Goal: Communication & Community: Ask a question

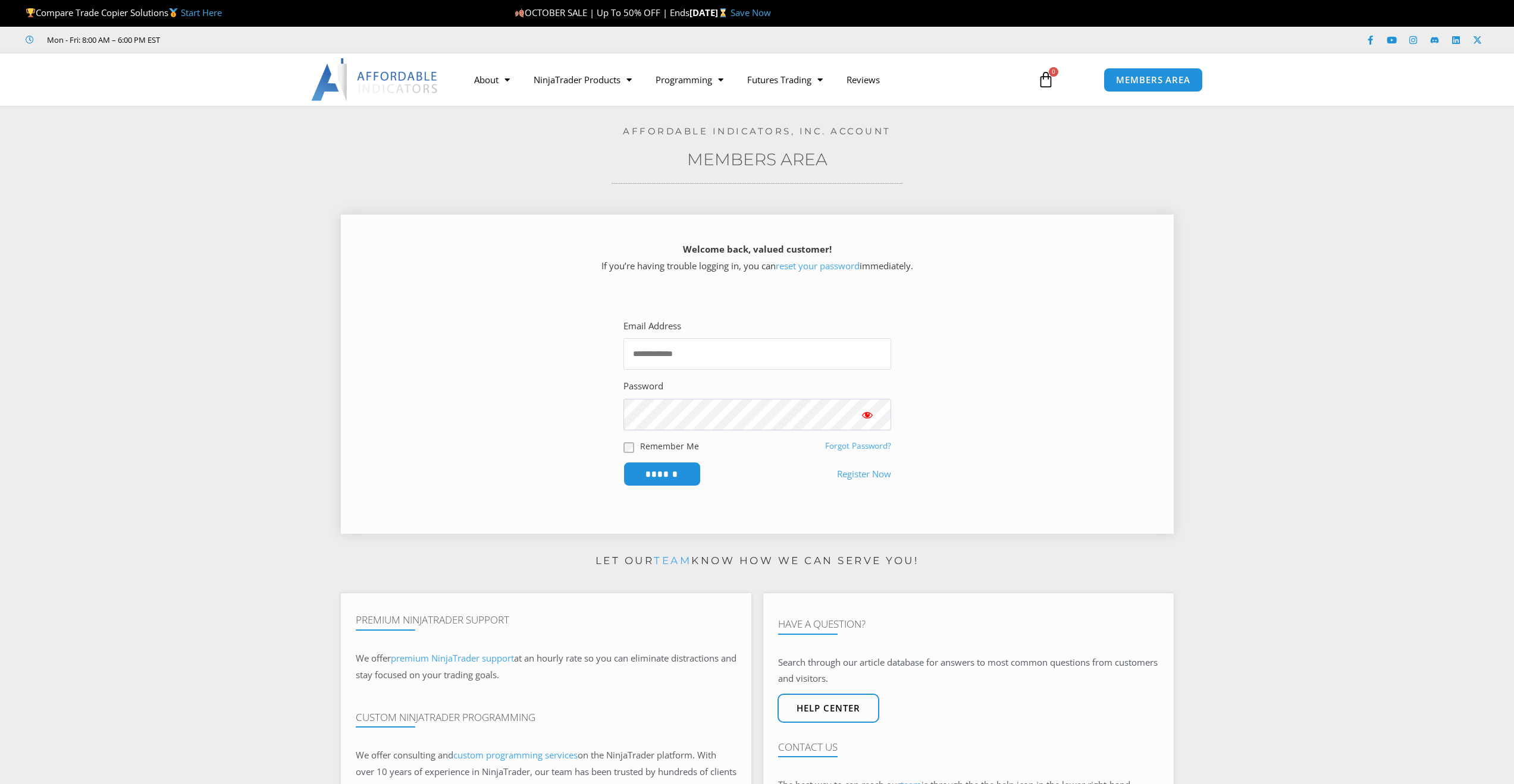
click at [744, 355] on input "Email Address" at bounding box center [757, 354] width 268 height 32
type input "**********"
click at [664, 477] on input "******" at bounding box center [662, 475] width 82 height 26
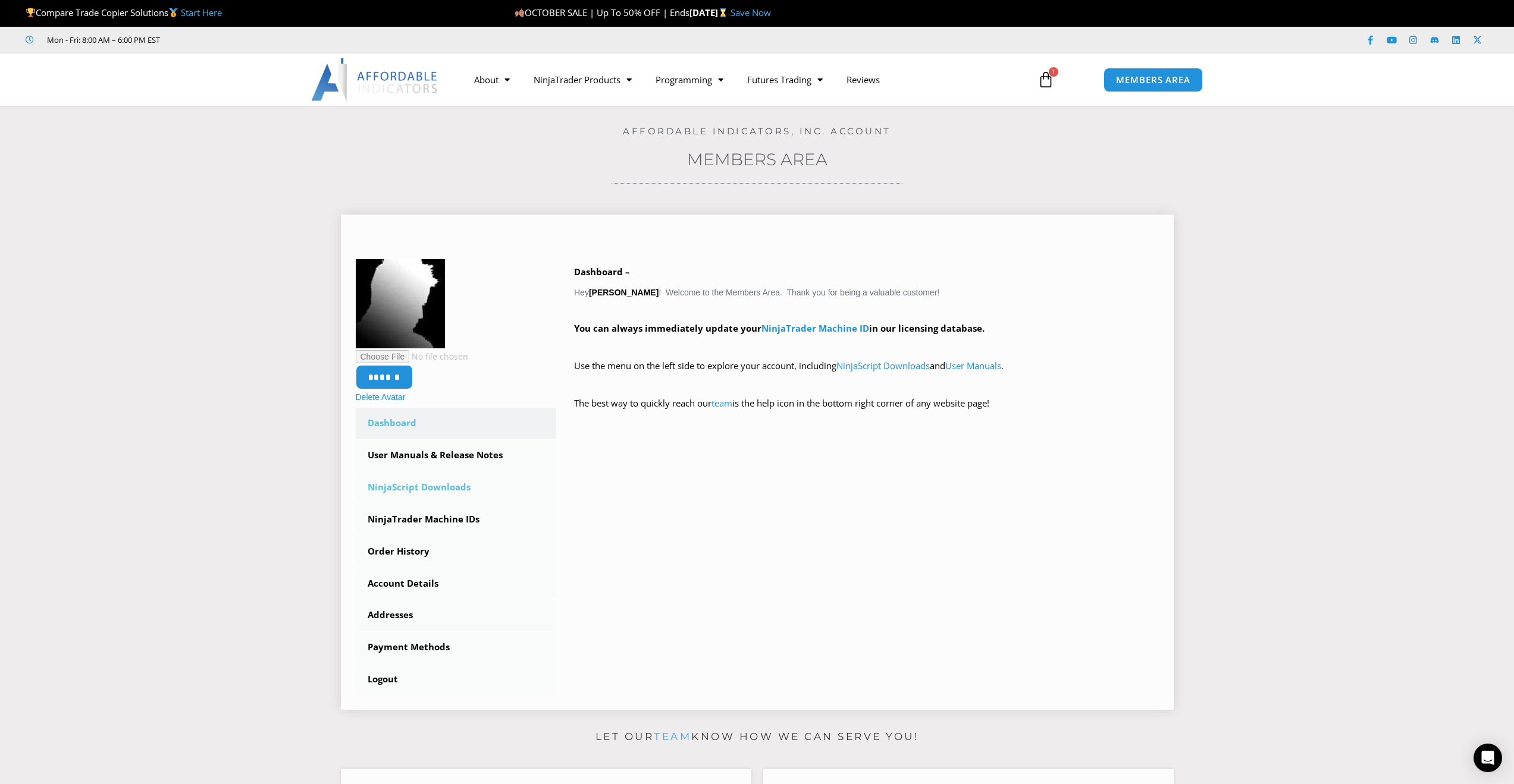
click at [442, 490] on link "NinjaScript Downloads" at bounding box center [456, 487] width 201 height 31
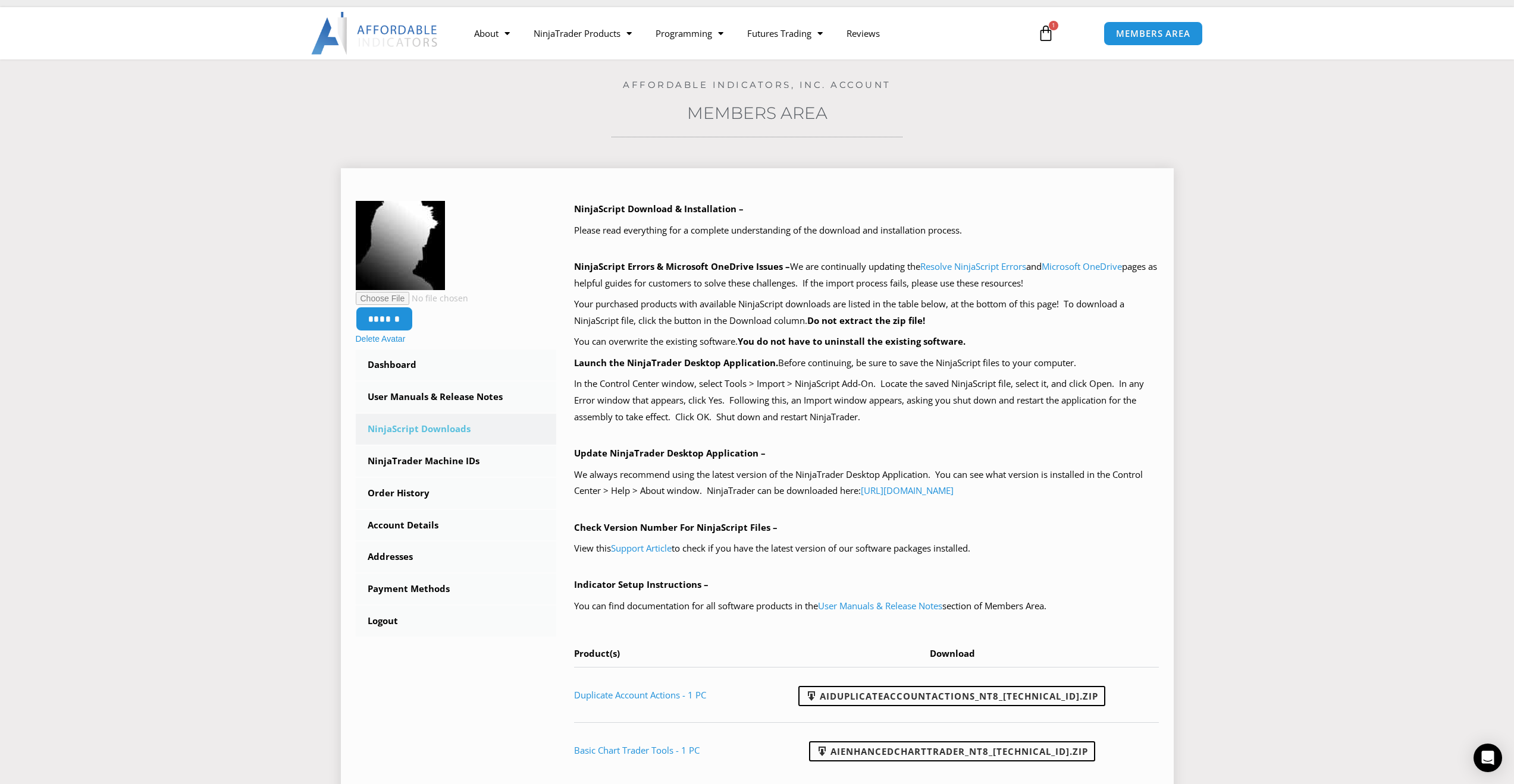
scroll to position [238, 0]
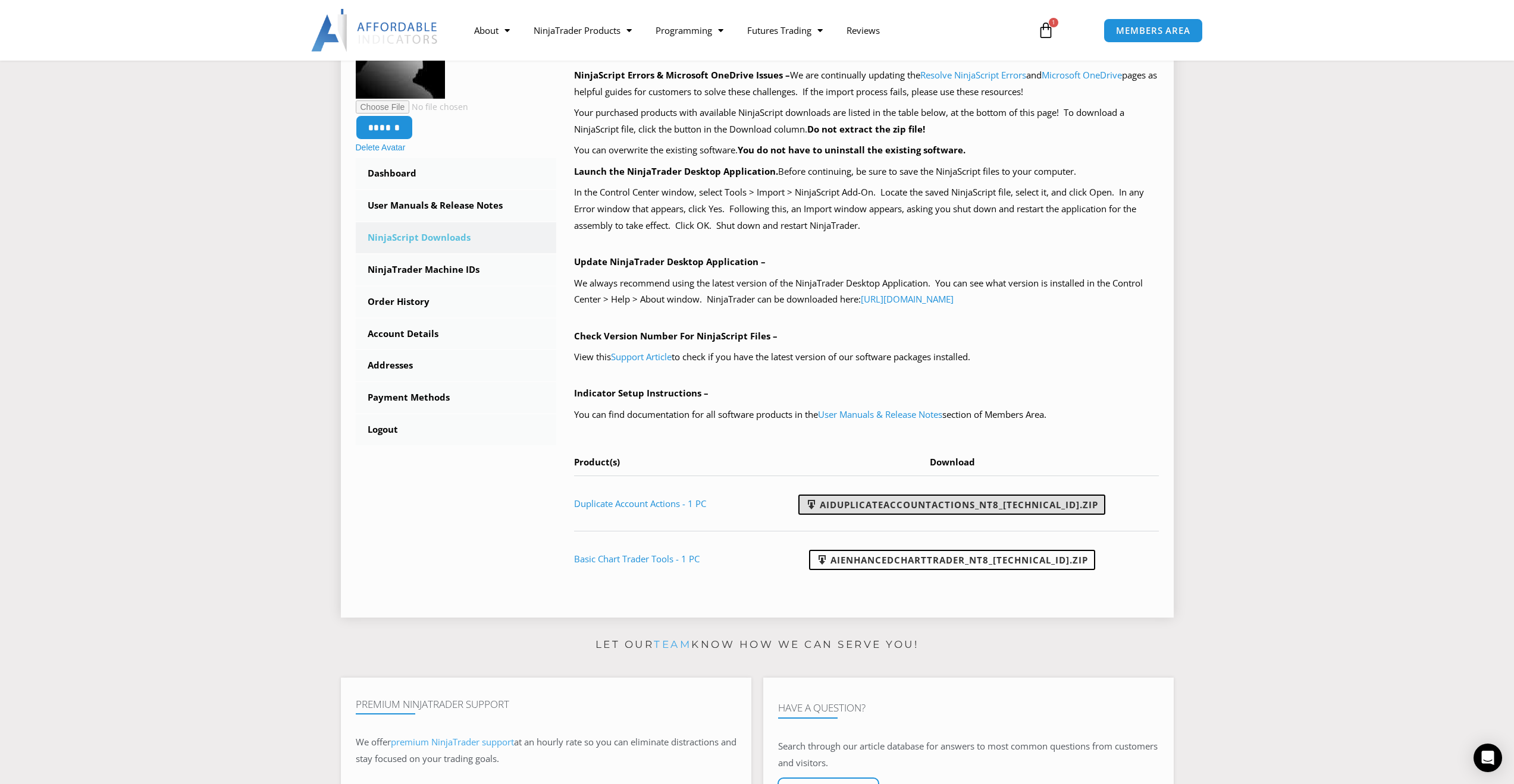
click at [896, 501] on link "AIDuplicateAccountActions_NT8_25.10.2.1.zip" at bounding box center [952, 505] width 307 height 20
click at [868, 558] on link "AIEnhancedChartTrader_NT8_25.1.31.1.zip" at bounding box center [952, 561] width 286 height 20
click at [410, 267] on link "NinjaTrader Machine IDs" at bounding box center [456, 270] width 201 height 31
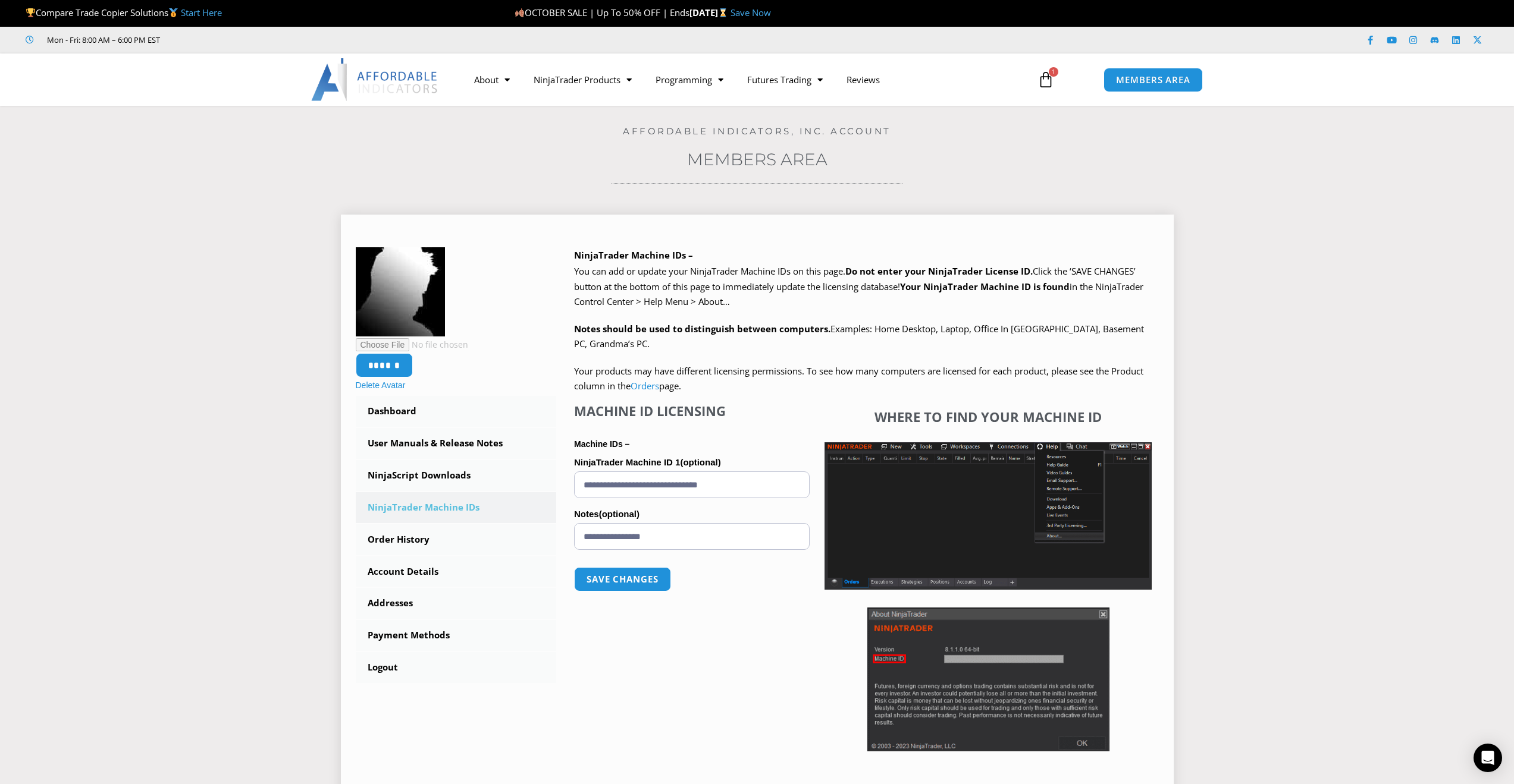
drag, startPoint x: 755, startPoint y: 482, endPoint x: 564, endPoint y: 479, distance: 191.0
click at [564, 479] on div "NinjaTrader Machine IDs – We are transitioning all NinjaTrader software package…" at bounding box center [857, 517] width 603 height 540
paste input "text"
type input "**********"
click at [627, 536] on input "**********" at bounding box center [691, 536] width 235 height 26
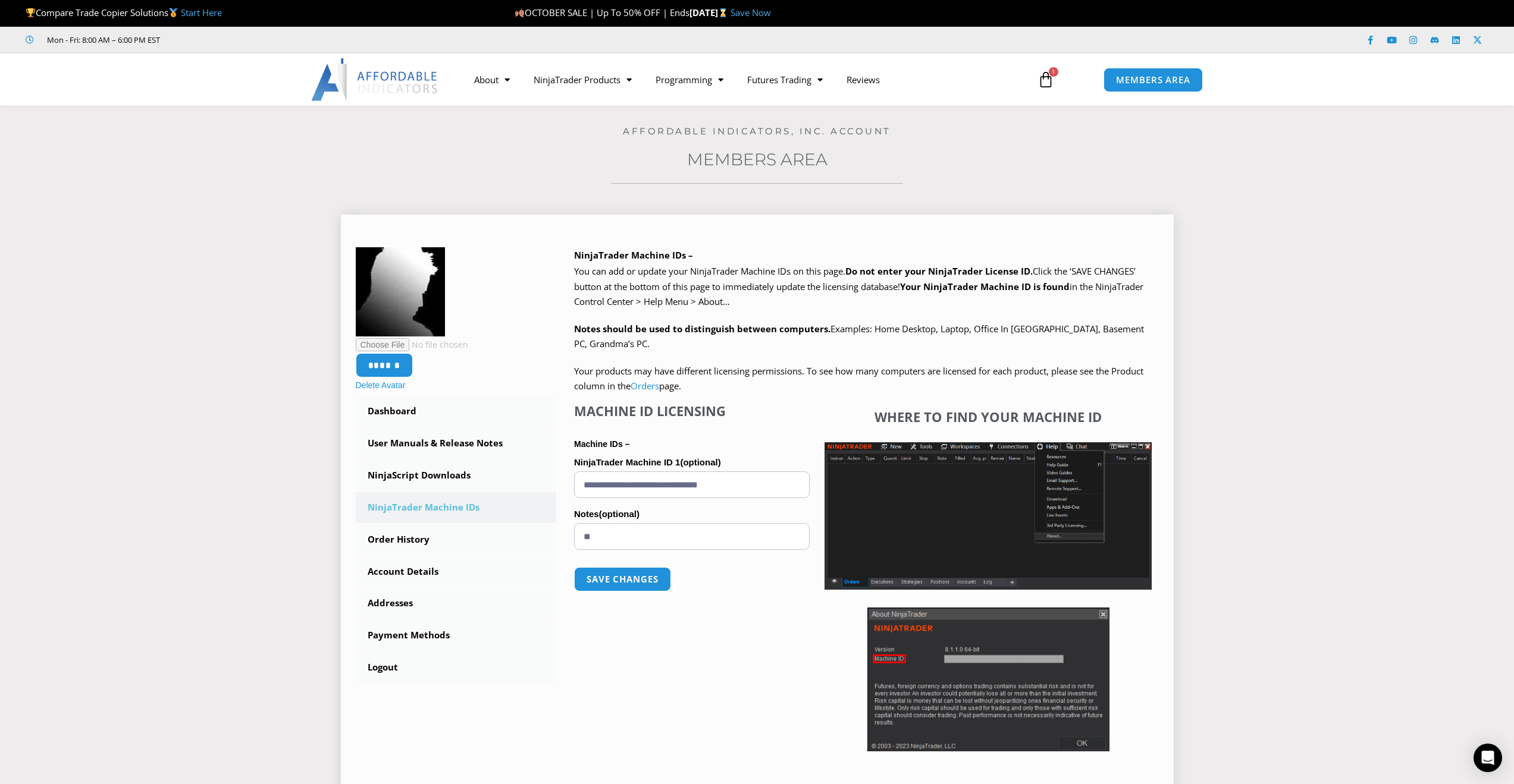
type input "*"
type input "******"
click at [645, 579] on button "Save changes" at bounding box center [622, 579] width 101 height 26
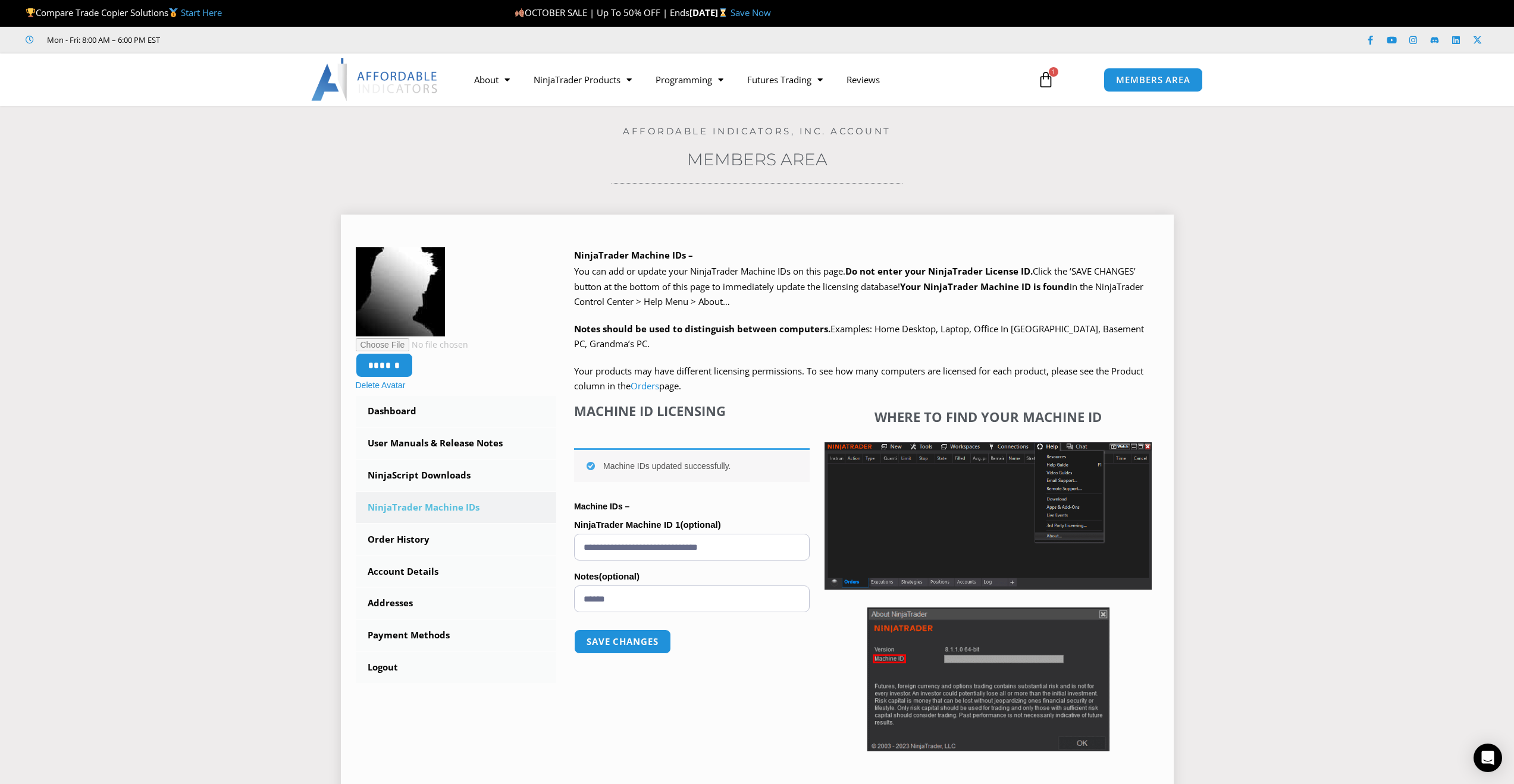
click at [777, 543] on input "**********" at bounding box center [691, 547] width 235 height 26
drag, startPoint x: 745, startPoint y: 545, endPoint x: 511, endPoint y: 540, distance: 234.1
click at [513, 540] on div "****** Delete Avatar Dashboard Subscriptions User Manuals & Release Notes Ninja…" at bounding box center [757, 517] width 803 height 540
click at [630, 641] on button "Save changes" at bounding box center [622, 642] width 101 height 26
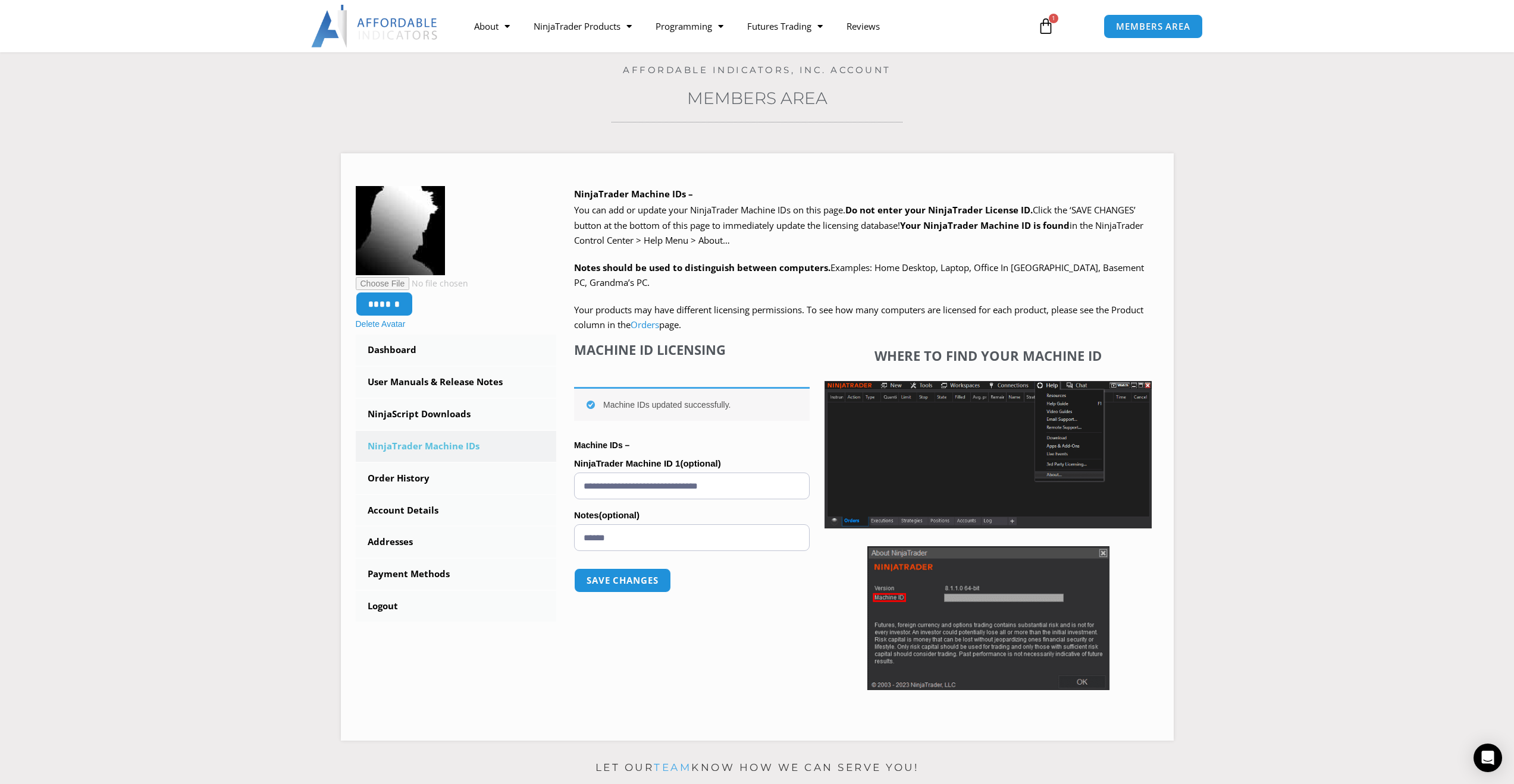
scroll to position [60, 0]
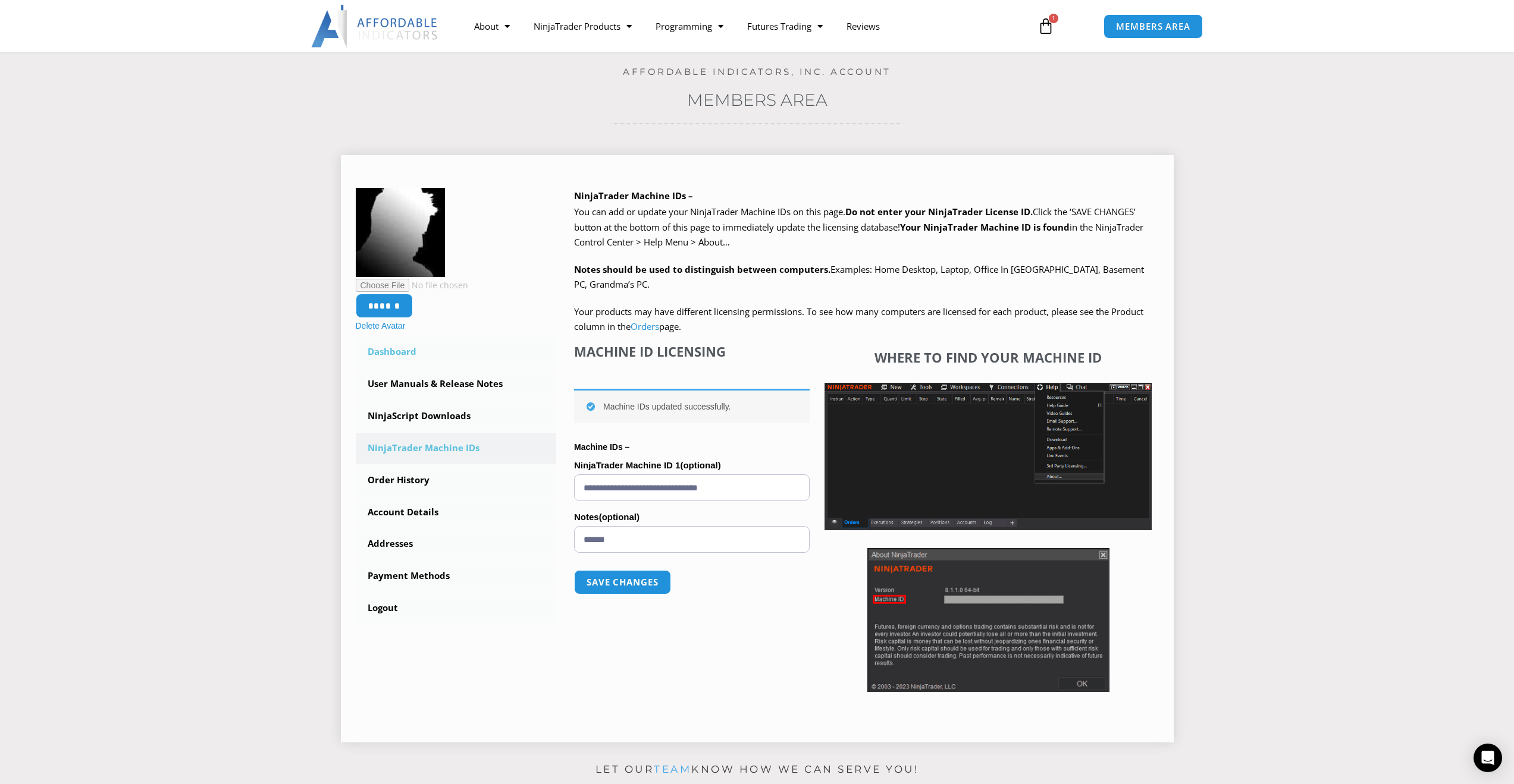
click at [396, 354] on link "Dashboard" at bounding box center [456, 352] width 201 height 31
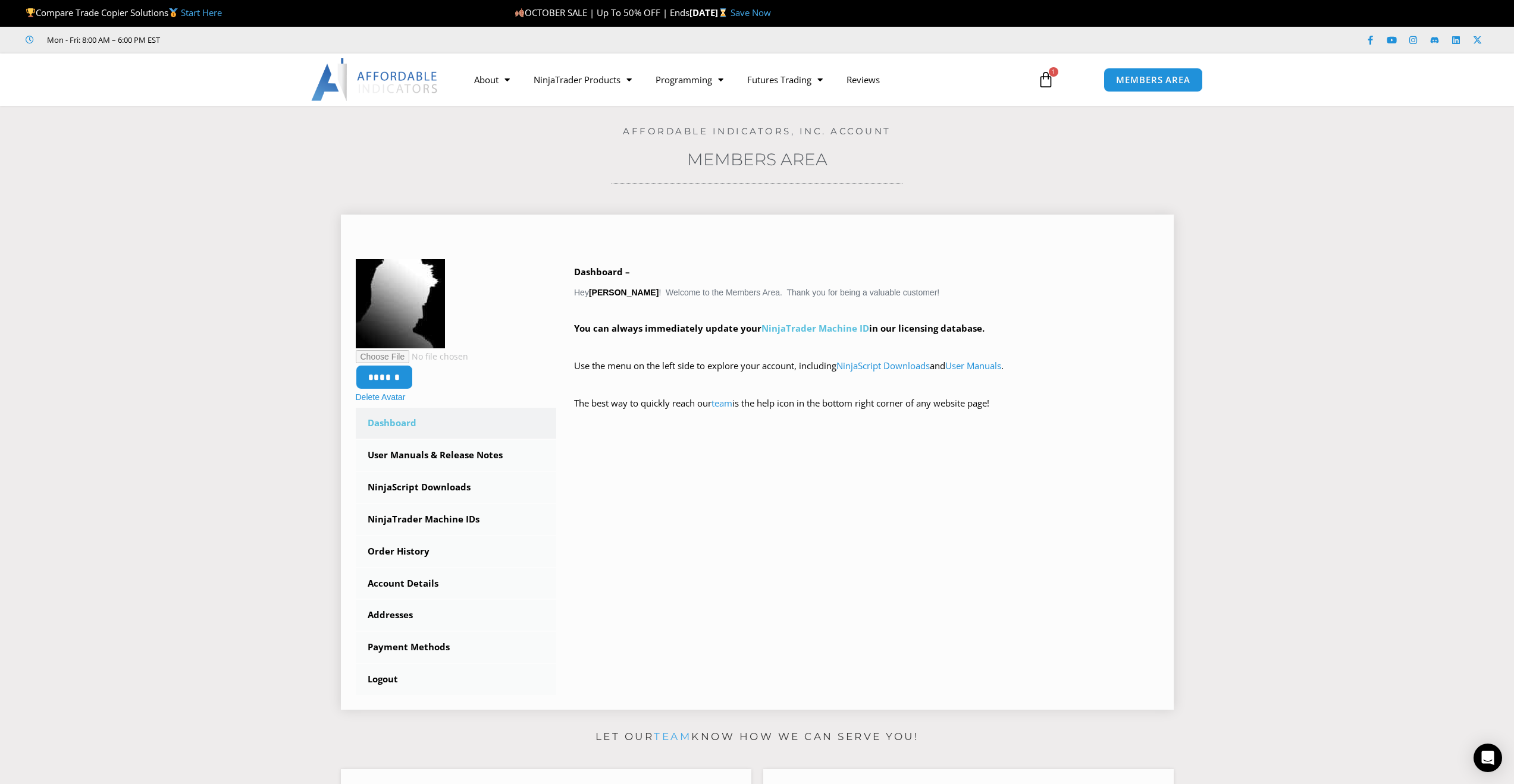
click at [824, 326] on link "NinjaTrader Machine ID" at bounding box center [815, 328] width 107 height 12
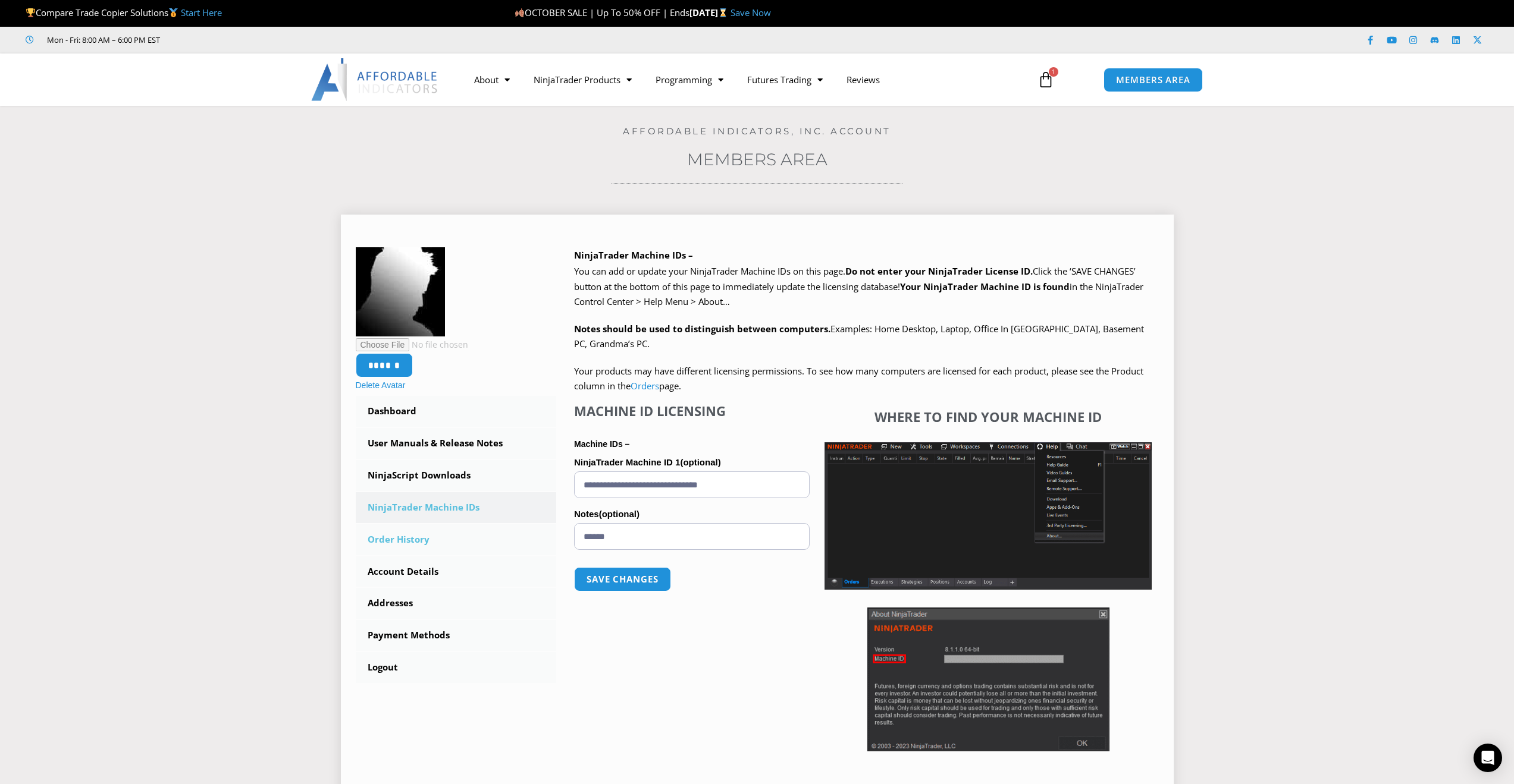
click at [407, 536] on link "Order History" at bounding box center [456, 540] width 201 height 31
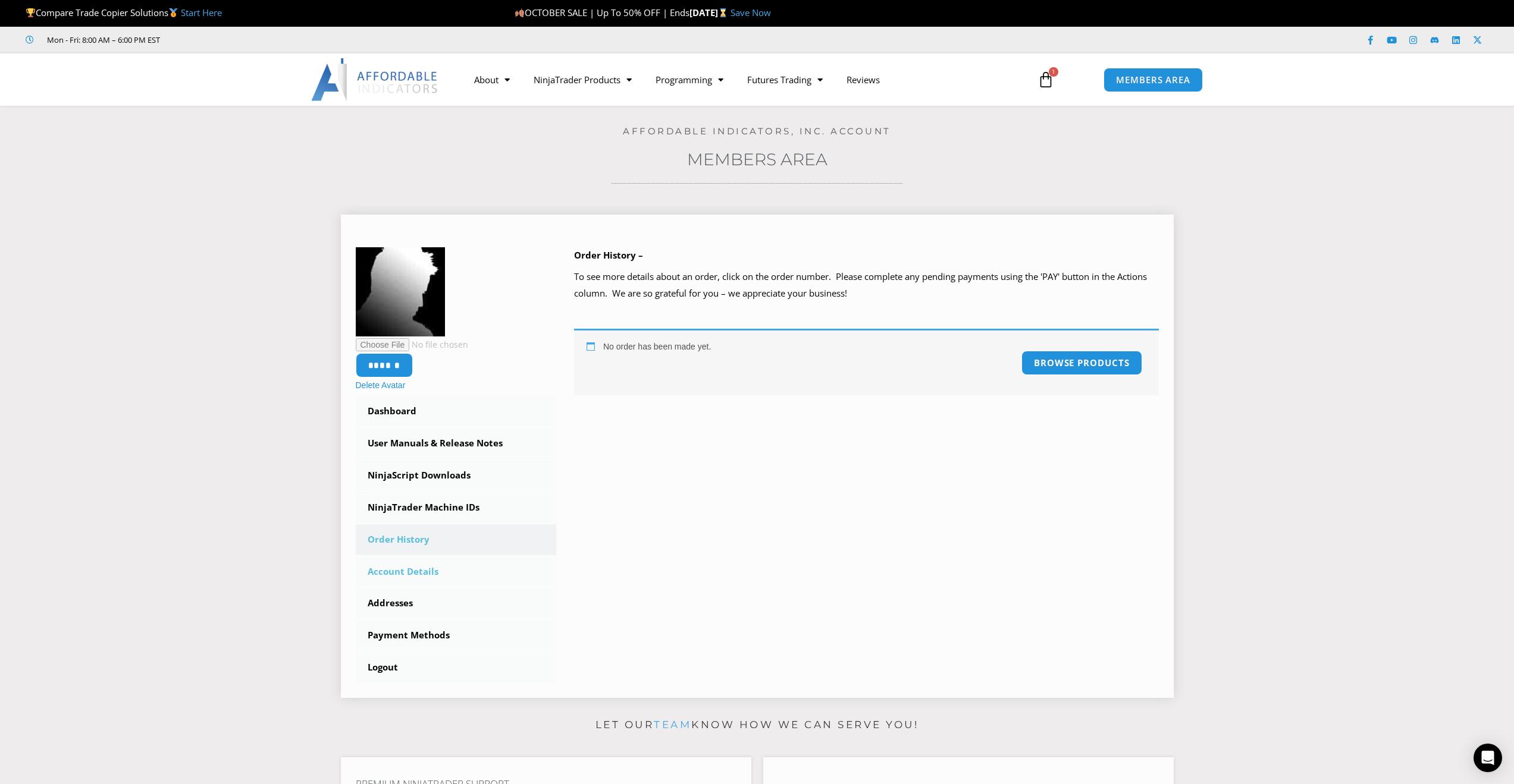
click at [407, 570] on link "Account Details" at bounding box center [456, 572] width 201 height 31
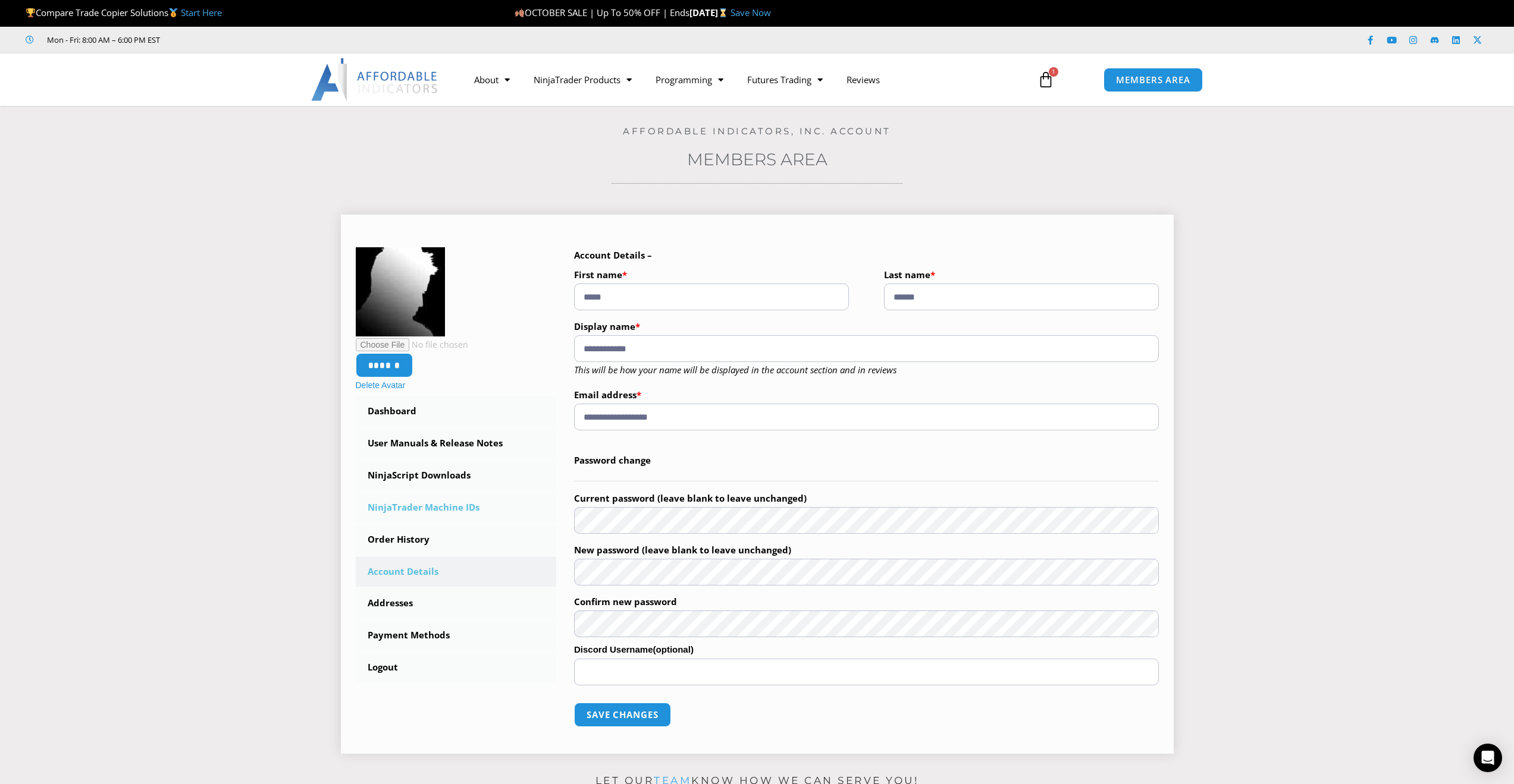
click at [411, 506] on link "NinjaTrader Machine IDs" at bounding box center [456, 508] width 201 height 31
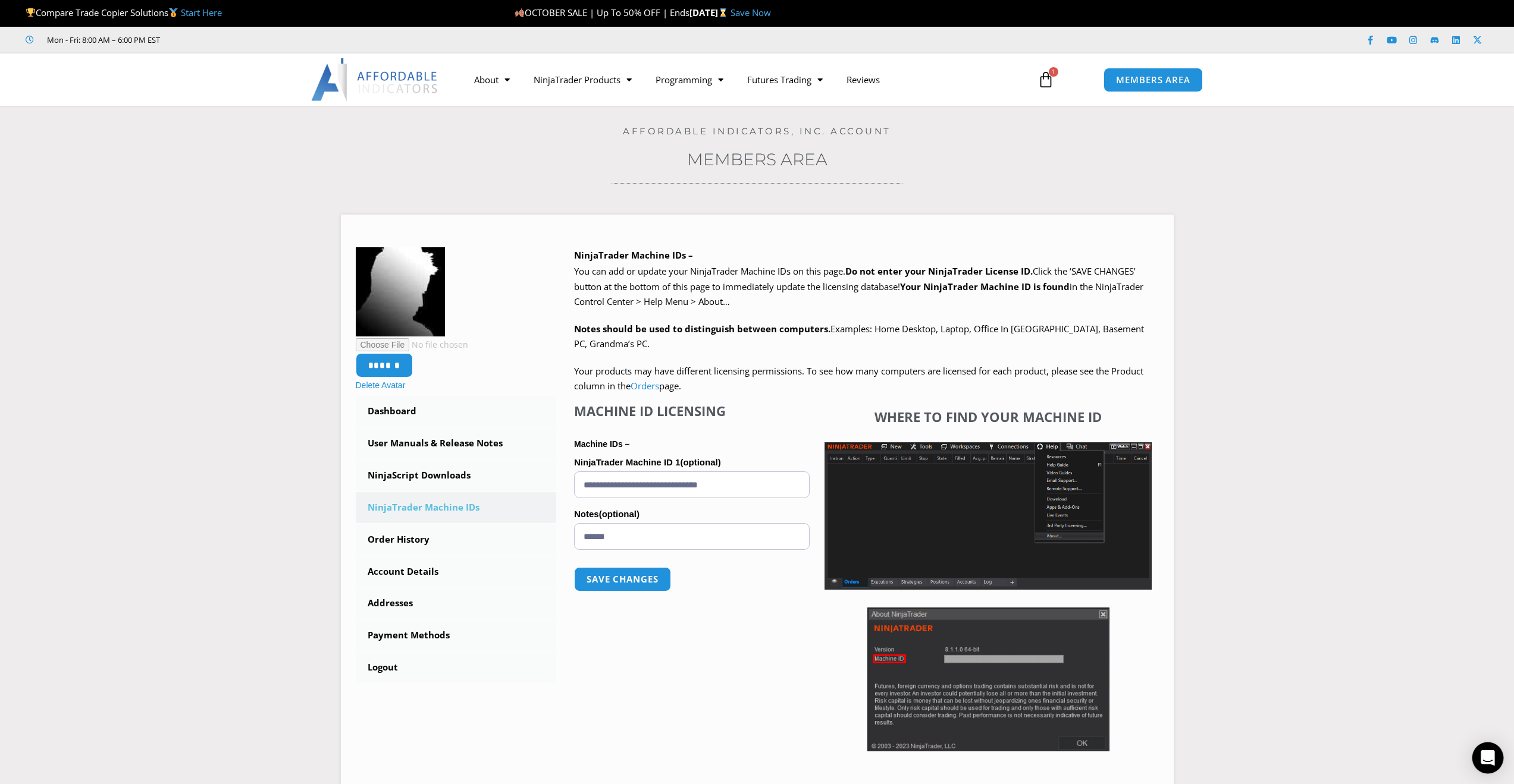
click at [1488, 764] on icon "Open Intercom Messenger" at bounding box center [1488, 758] width 14 height 15
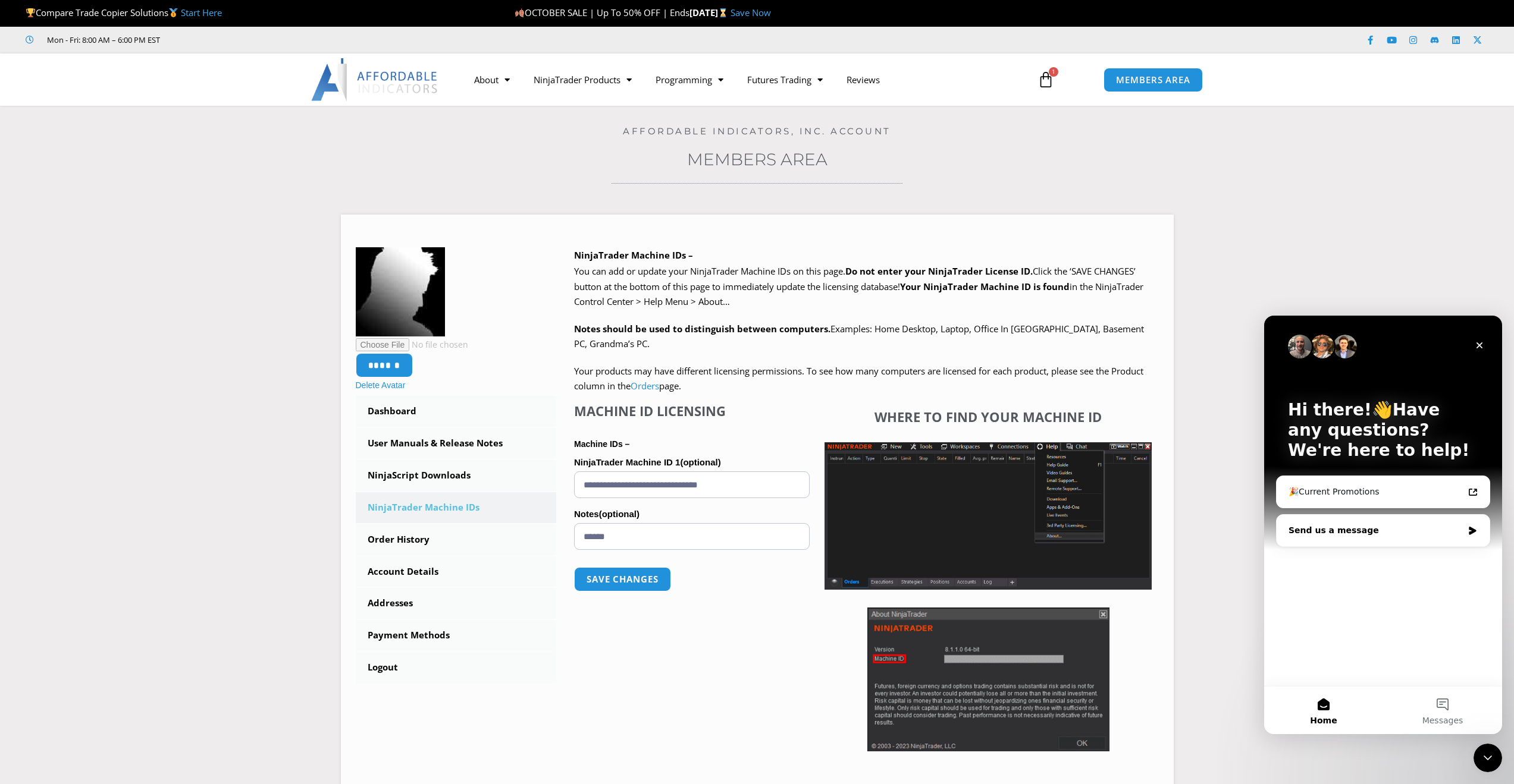
click at [1381, 530] on div "Send us a message" at bounding box center [1376, 531] width 174 height 13
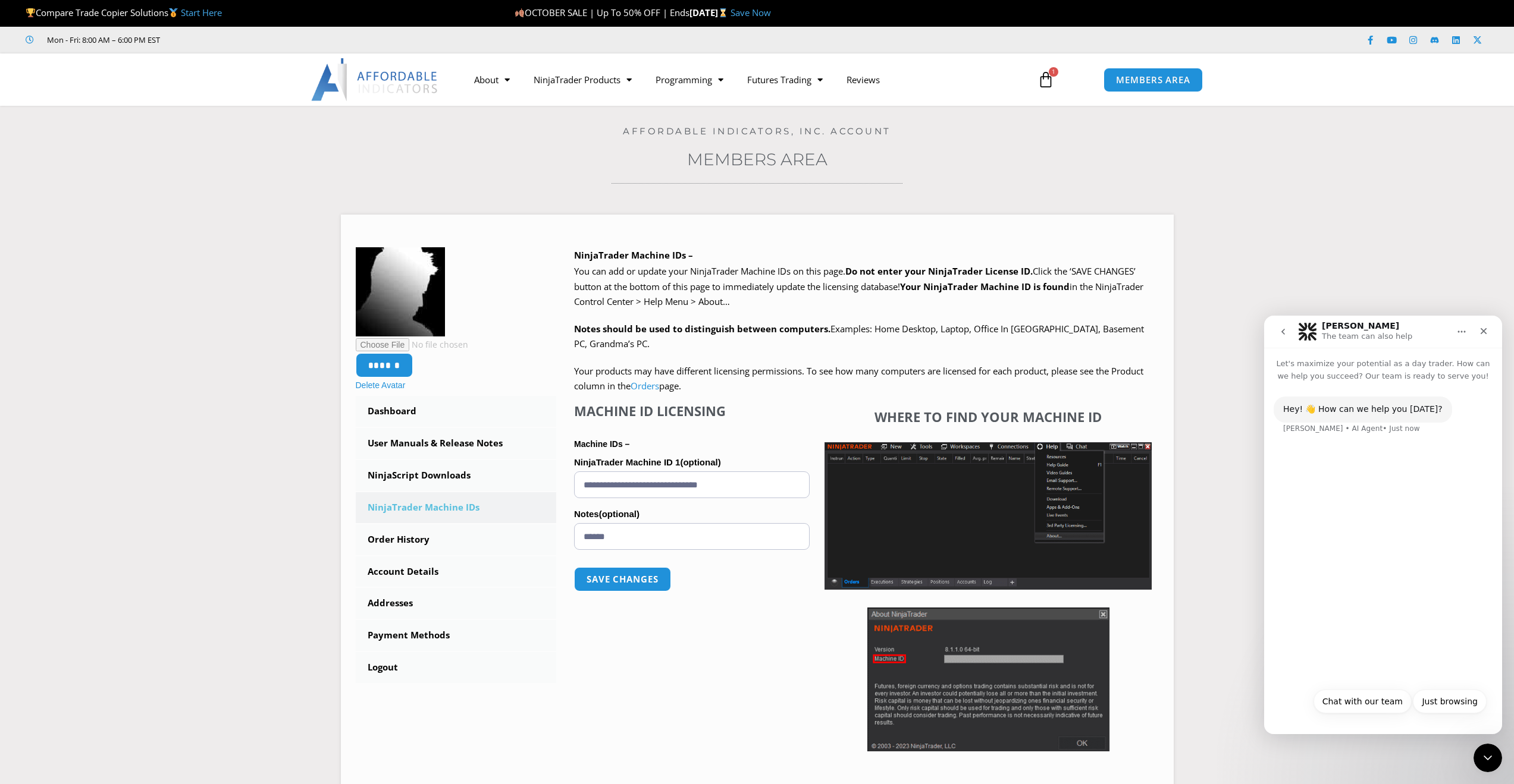
click at [1384, 534] on div "Hey! 👋 How can we help you [DATE]? [PERSON_NAME] • AI Agent • Just now" at bounding box center [1383, 533] width 238 height 300
click at [1344, 432] on div "[PERSON_NAME] • AI Agent • Just now" at bounding box center [1351, 429] width 137 height 7
click at [1374, 701] on button "Chat with our team" at bounding box center [1362, 702] width 98 height 24
click at [1381, 335] on p "The team can also help" at bounding box center [1367, 337] width 90 height 12
click at [1348, 712] on div "Custom Project Quote Interested in New Purchase or Upgrade Technical Support Re…" at bounding box center [1383, 676] width 207 height 89
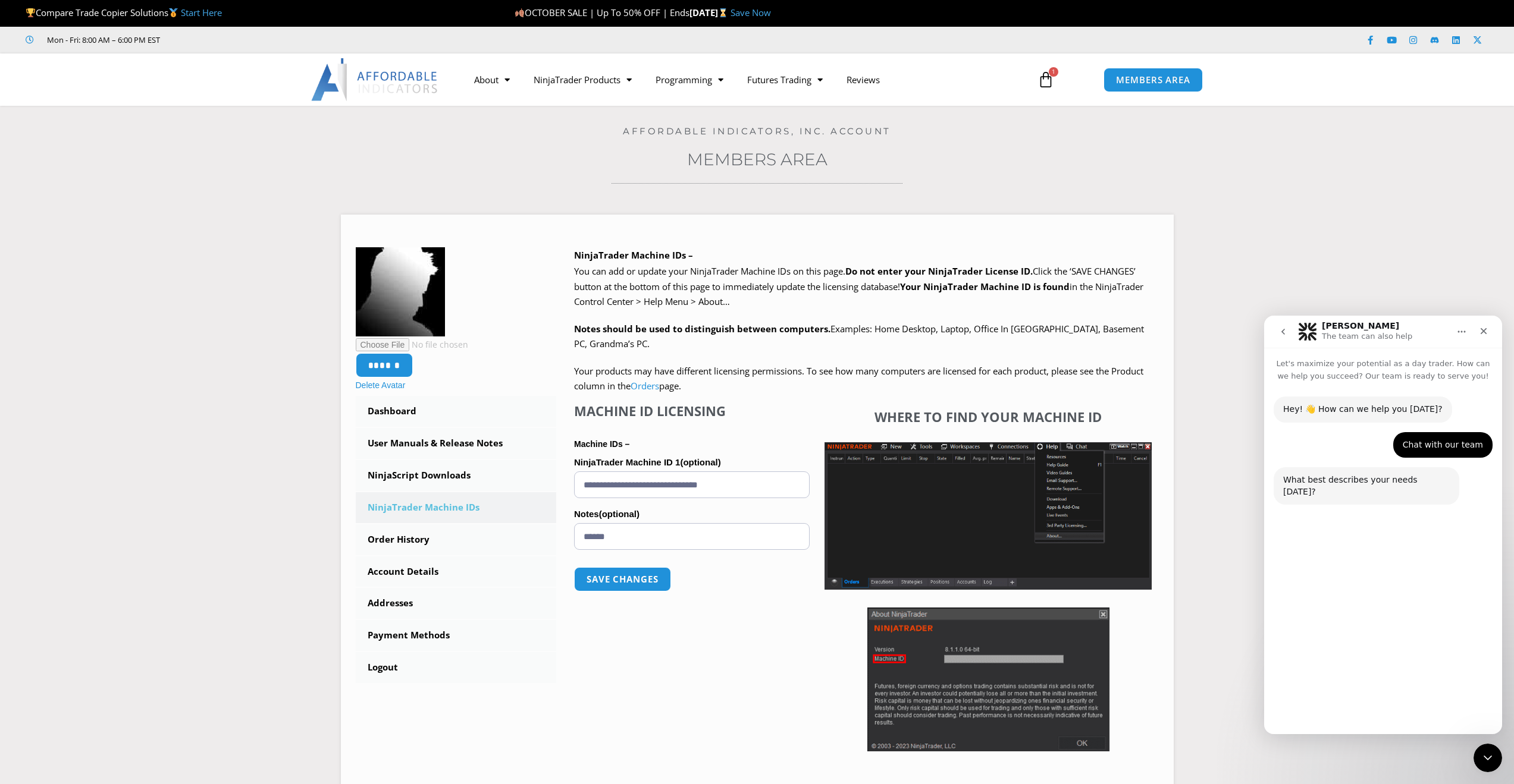
click at [1369, 573] on div "Hey! 👋 How can we help you [DATE]? [PERSON_NAME] • AI Agent • Just now Chat wit…" at bounding box center [1383, 503] width 238 height 241
click at [1365, 511] on div "Hey! 👋 How can we help you [DATE]? [PERSON_NAME] • AI Agent • Just now Chat wit…" at bounding box center [1383, 503] width 238 height 241
click at [1362, 499] on div "What best describes your needs [DATE]? [PERSON_NAME] • AI Agent • Just now" at bounding box center [1383, 493] width 219 height 52
drag, startPoint x: 1369, startPoint y: 568, endPoint x: 1369, endPoint y: 604, distance: 36.0
click at [1369, 568] on div "Hey! 👋 How can we help you [DATE]? [PERSON_NAME] • AI Agent • Just now Chat wit…" at bounding box center [1383, 503] width 238 height 241
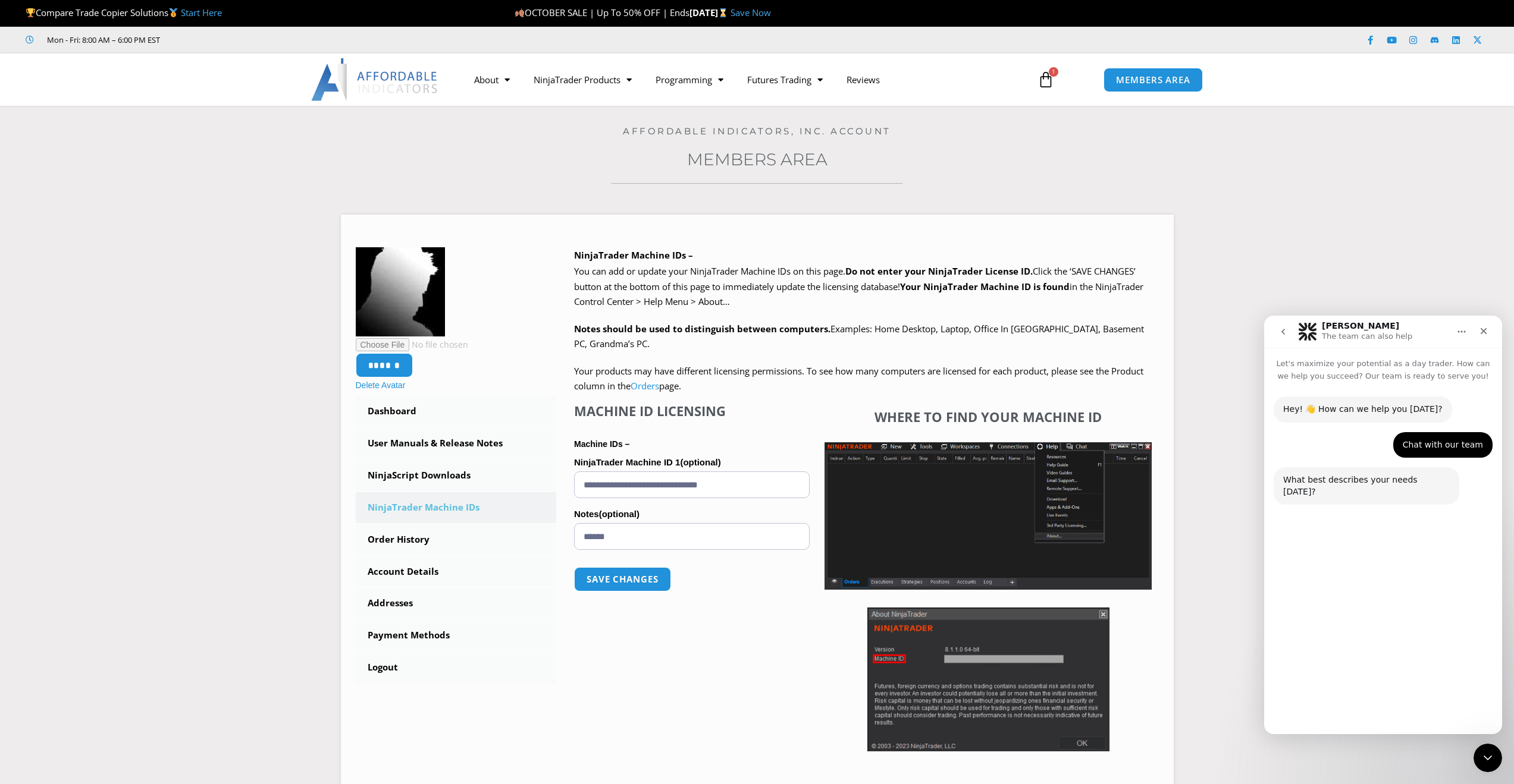
drag, startPoint x: 1369, startPoint y: 612, endPoint x: 1369, endPoint y: 621, distance: 9.0
click at [1369, 615] on div "Hey! 👋 How can we help you [DATE]? [PERSON_NAME] • AI Agent • Just now Chat wit…" at bounding box center [1383, 503] width 238 height 241
drag, startPoint x: 1369, startPoint y: 621, endPoint x: 1367, endPoint y: 628, distance: 7.3
click at [1368, 621] on div "Hey! 👋 How can we help you [DATE]? [PERSON_NAME] • AI Agent • Just now Chat wit…" at bounding box center [1383, 503] width 238 height 241
click at [1482, 755] on icon "Close Intercom Messenger" at bounding box center [1486, 756] width 14 height 14
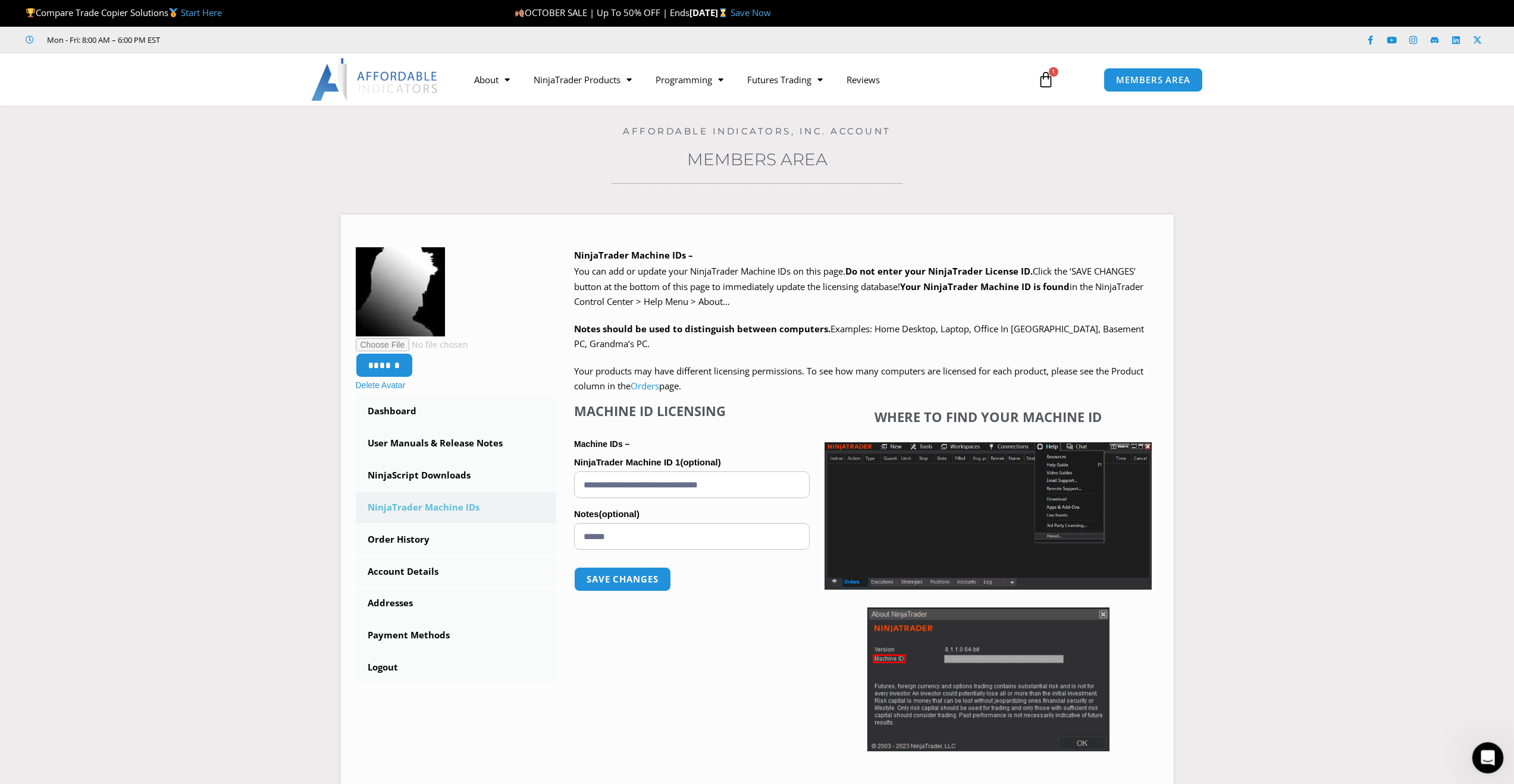
click at [1488, 758] on icon "Open Intercom Messenger" at bounding box center [1486, 757] width 20 height 20
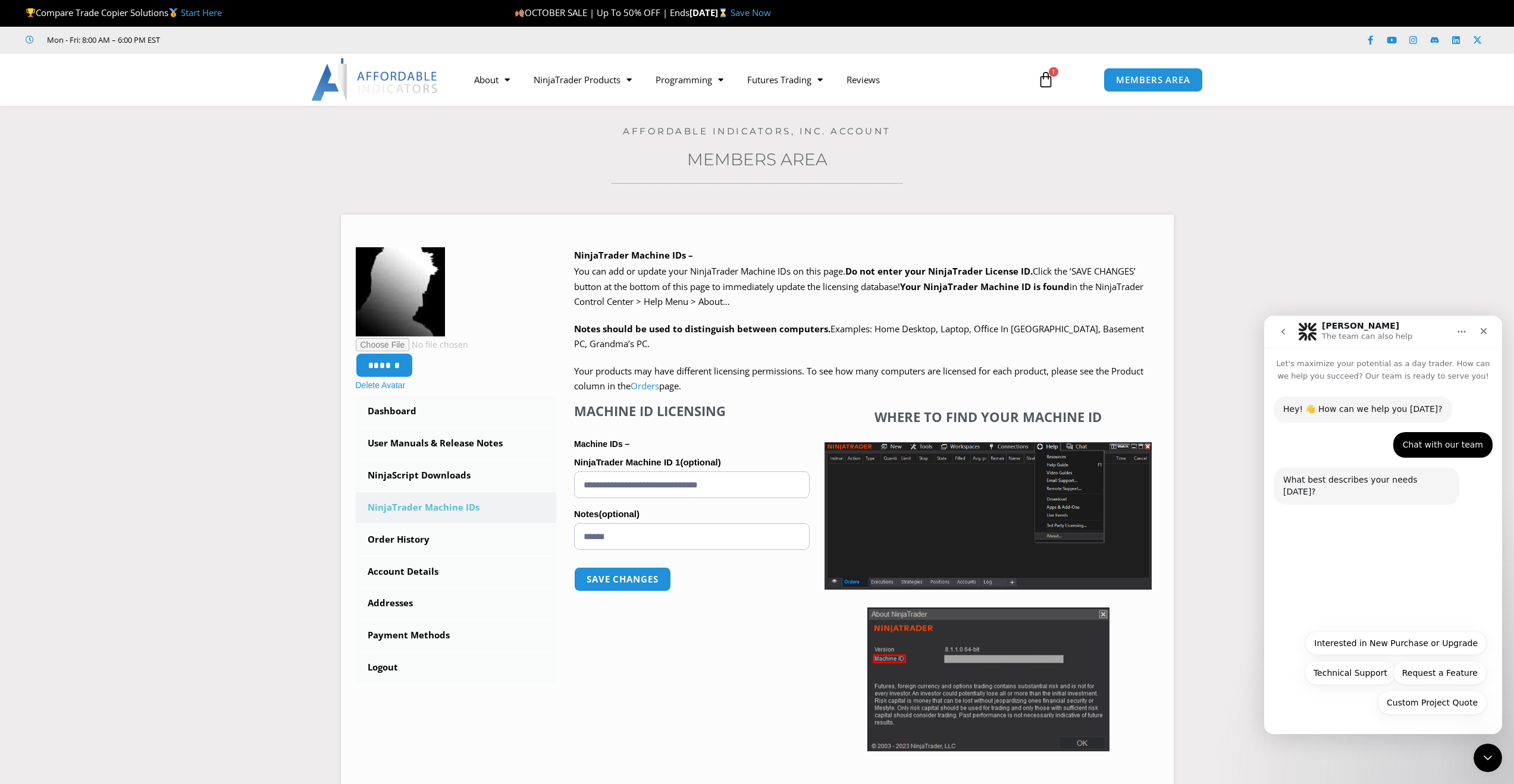
click at [1464, 335] on icon "Home" at bounding box center [1461, 331] width 9 height 9
click at [1439, 360] on div "Expand window" at bounding box center [1430, 361] width 84 height 13
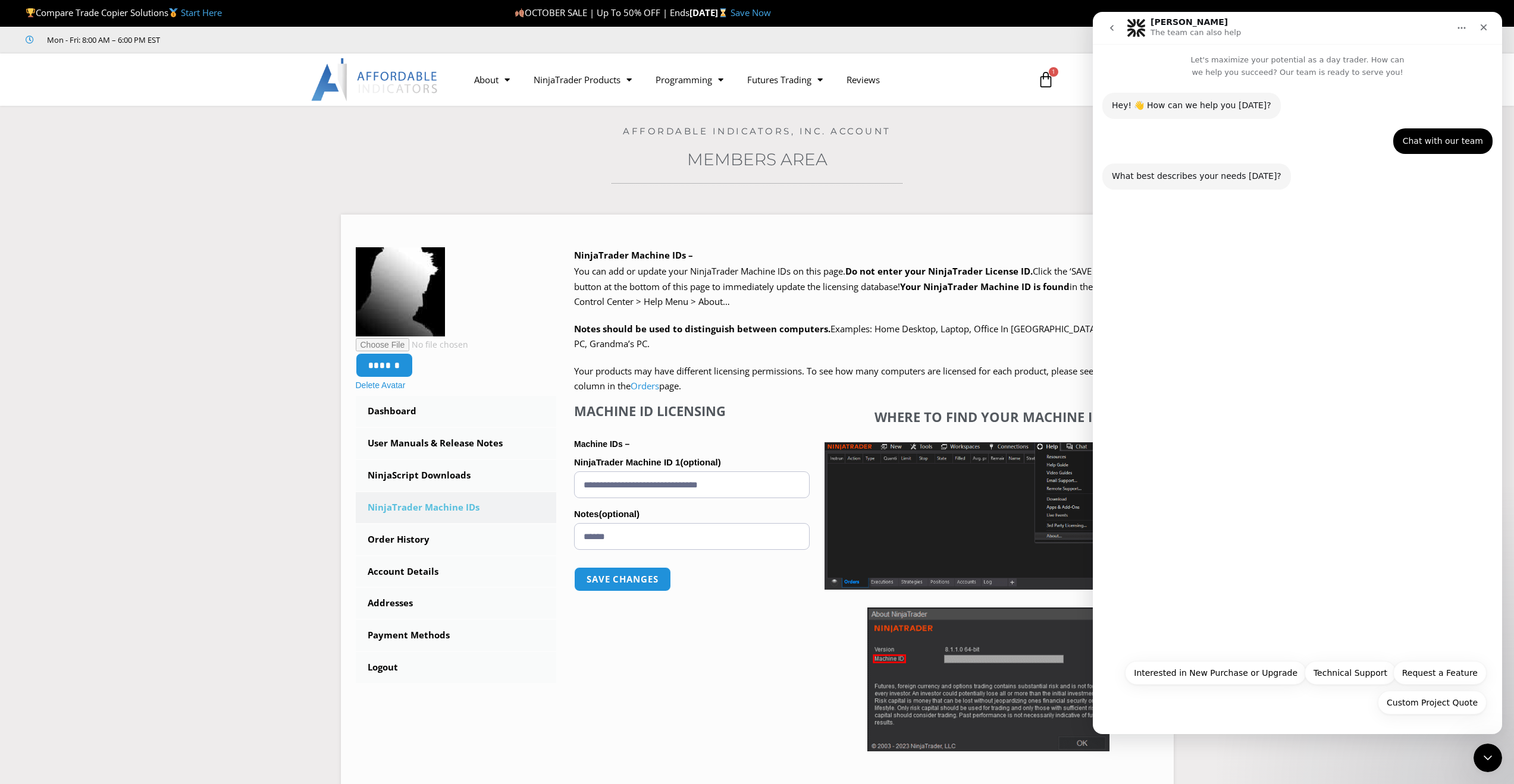
drag, startPoint x: 1113, startPoint y: 28, endPoint x: 2206, endPoint y: 40, distance: 1093.1
click at [1113, 28] on icon "go back" at bounding box center [1112, 27] width 9 height 9
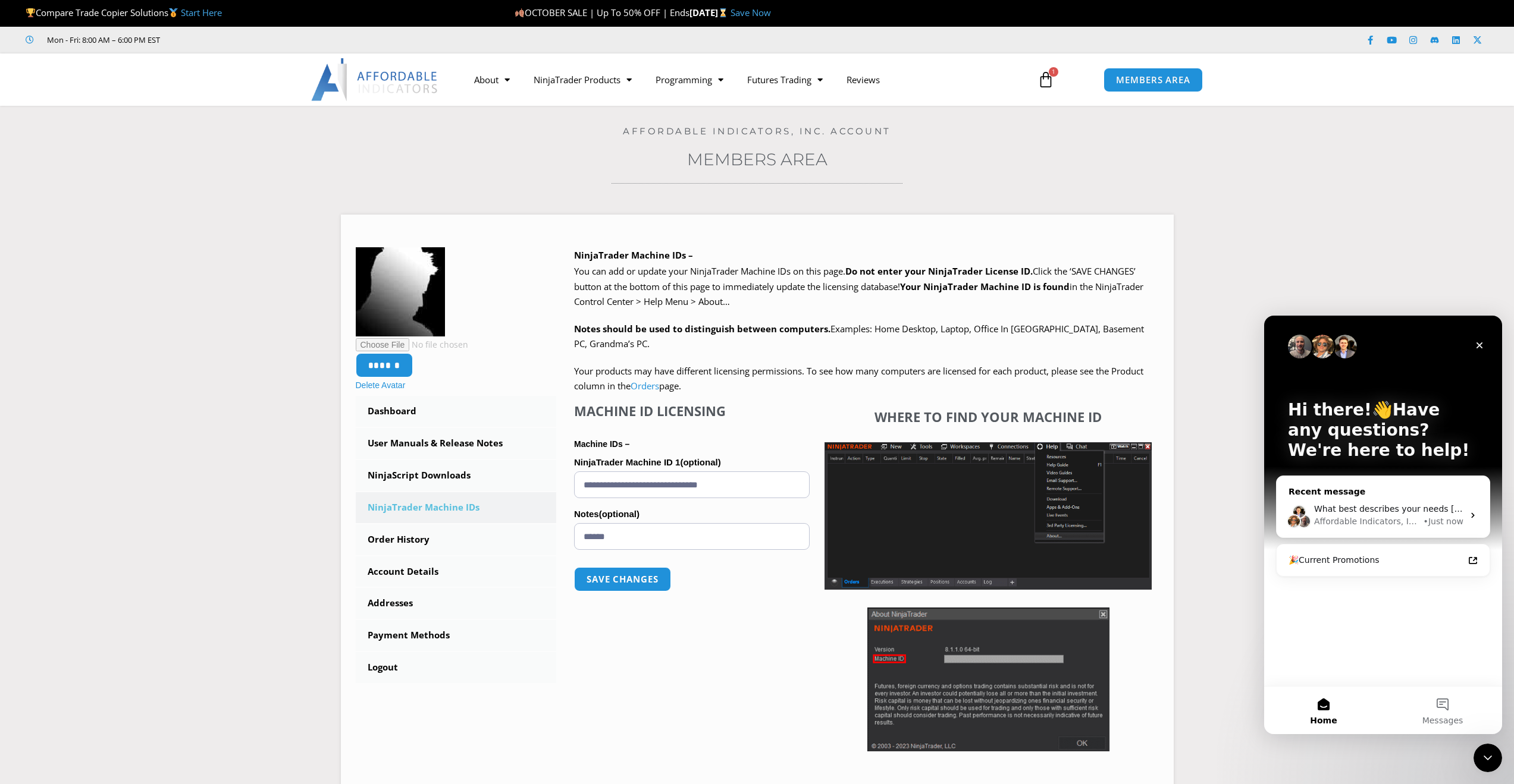
click at [1396, 514] on span "What best describes your needs [DATE]?" at bounding box center [1399, 509] width 170 height 9
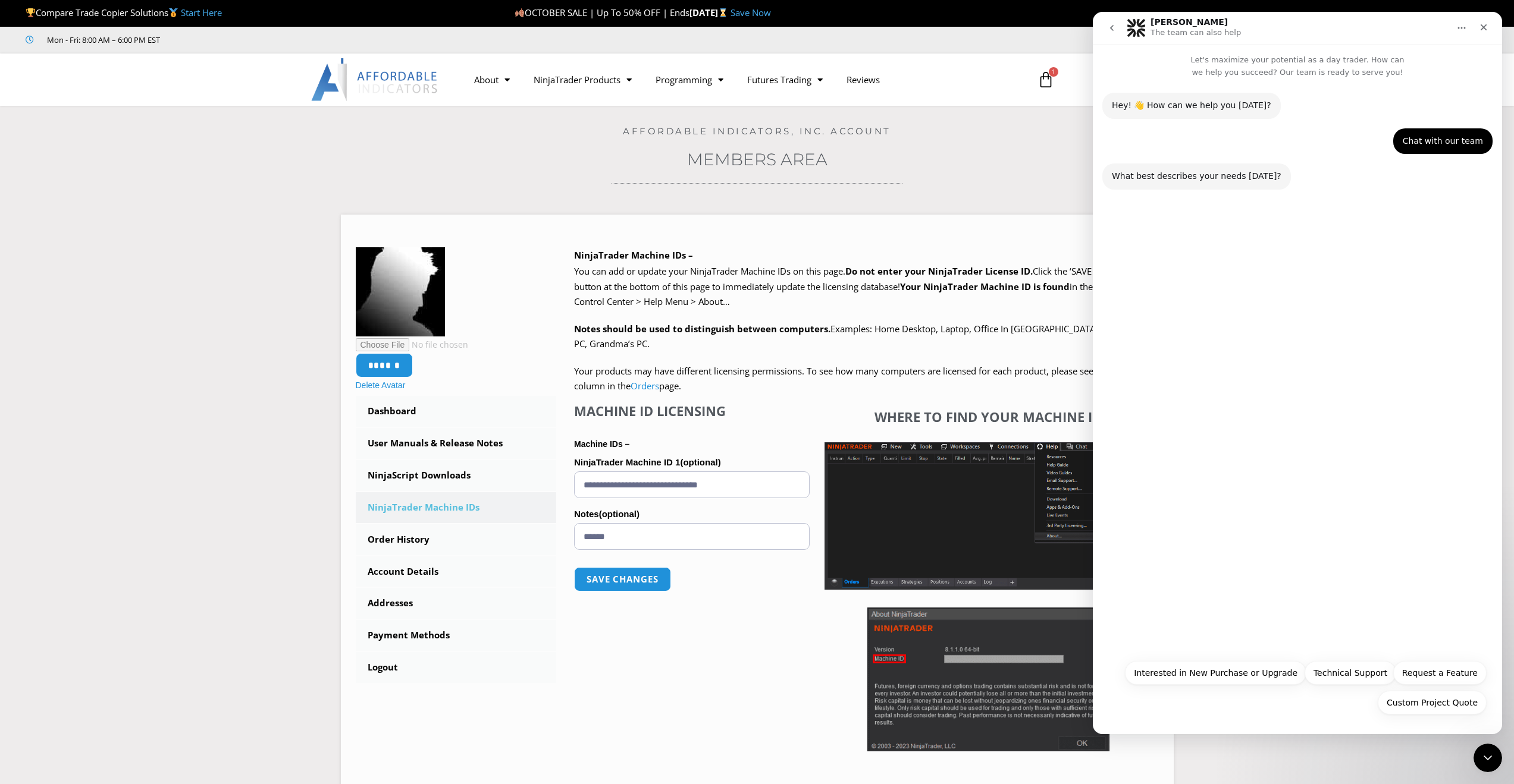
click at [1211, 170] on div "What best describes your needs [DATE]?" at bounding box center [1196, 176] width 170 height 12
click at [1362, 677] on button "Technical Support" at bounding box center [1349, 673] width 91 height 24
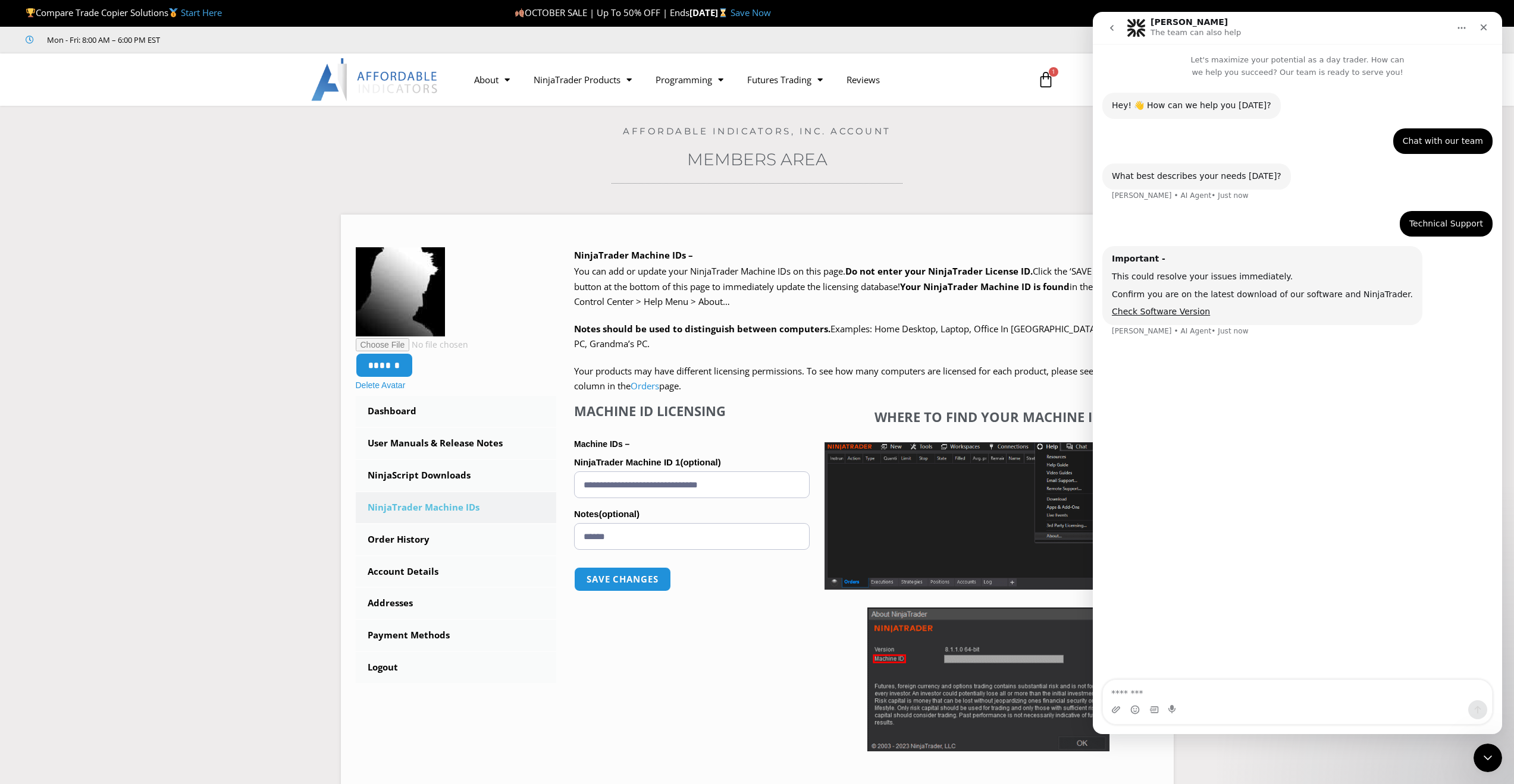
click at [1215, 694] on textarea "Message…" at bounding box center [1297, 690] width 389 height 20
click at [1365, 701] on button "Enhanced Chart Trader" at bounding box center [1349, 702] width 113 height 24
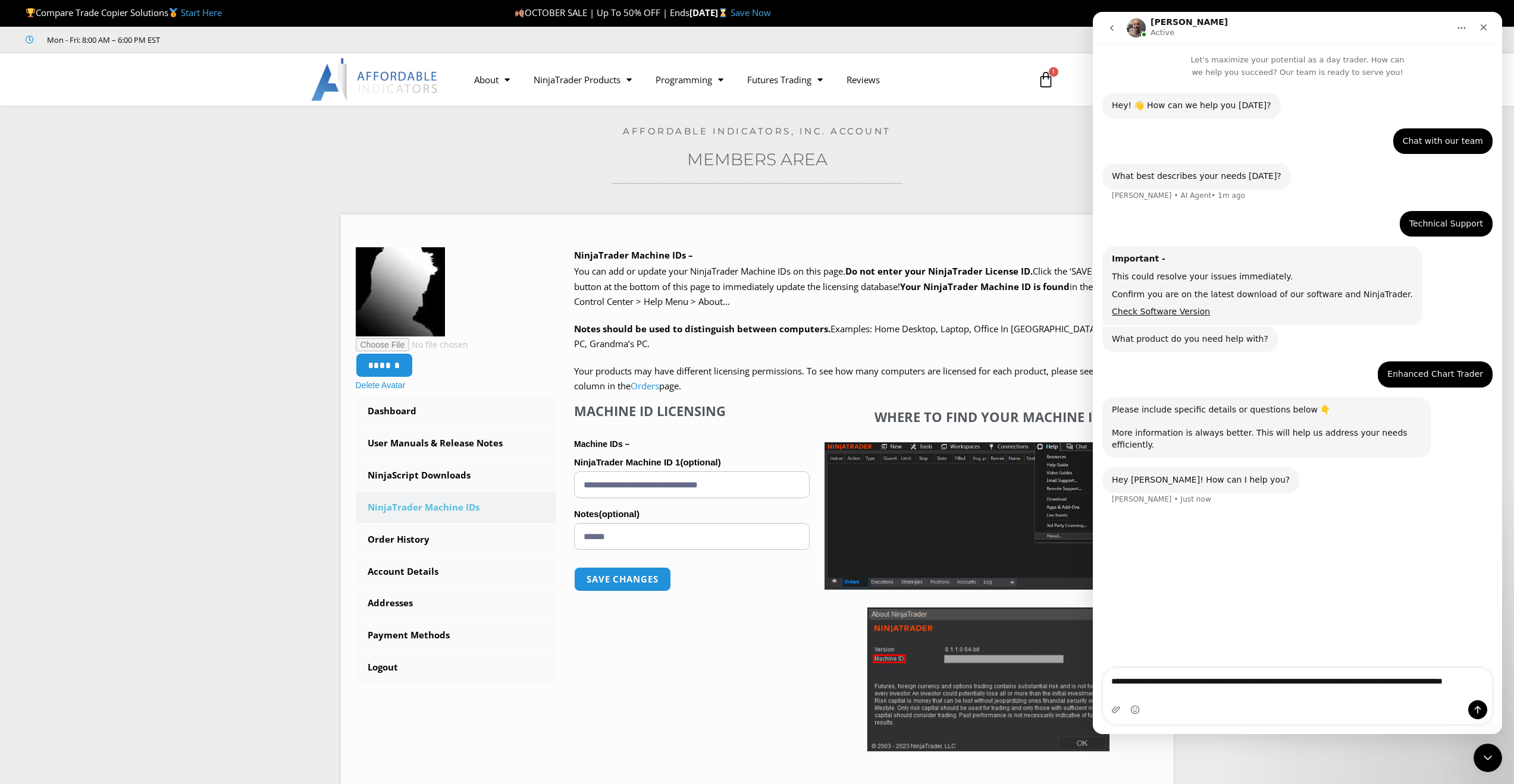
type textarea "**********"
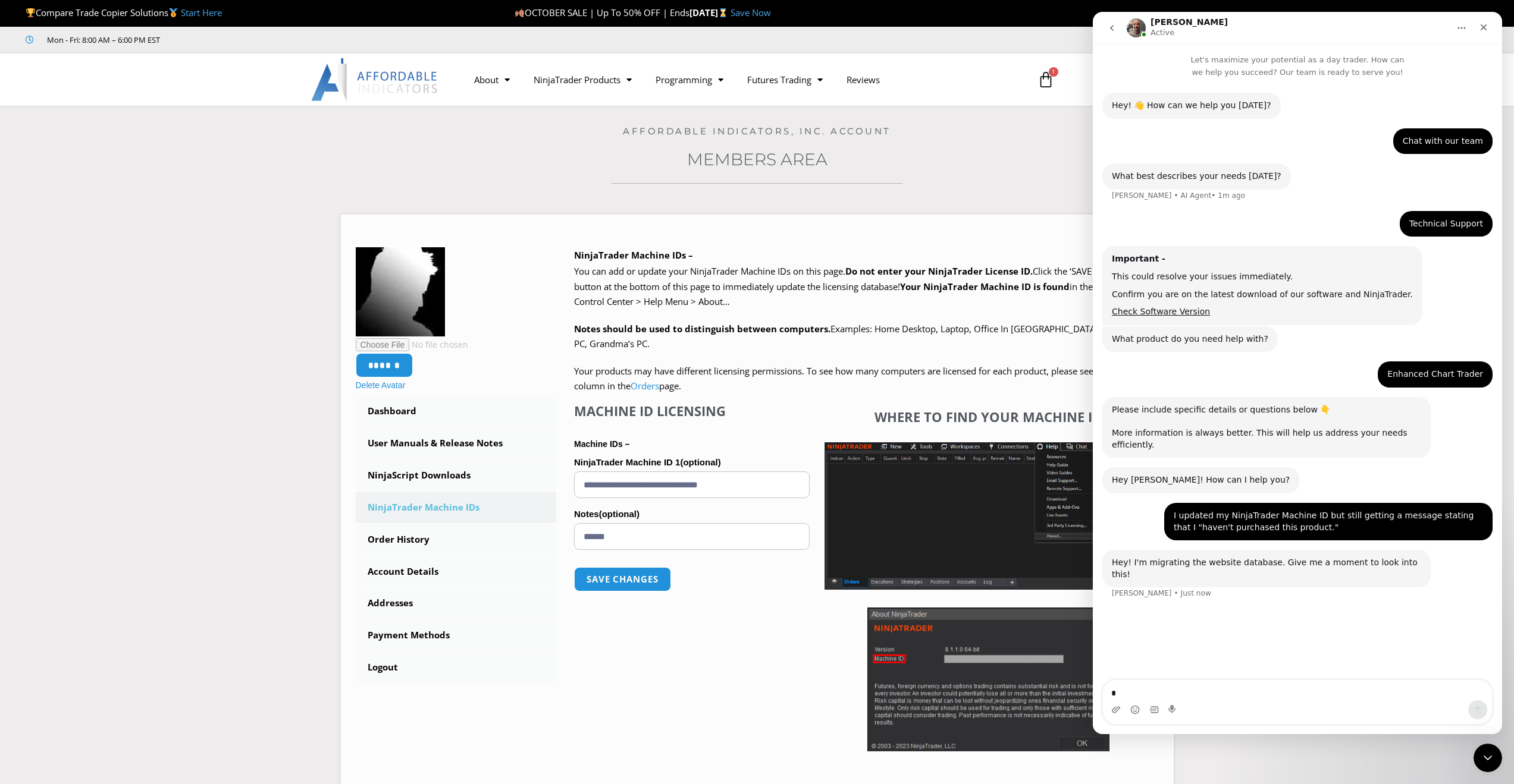
type textarea "**"
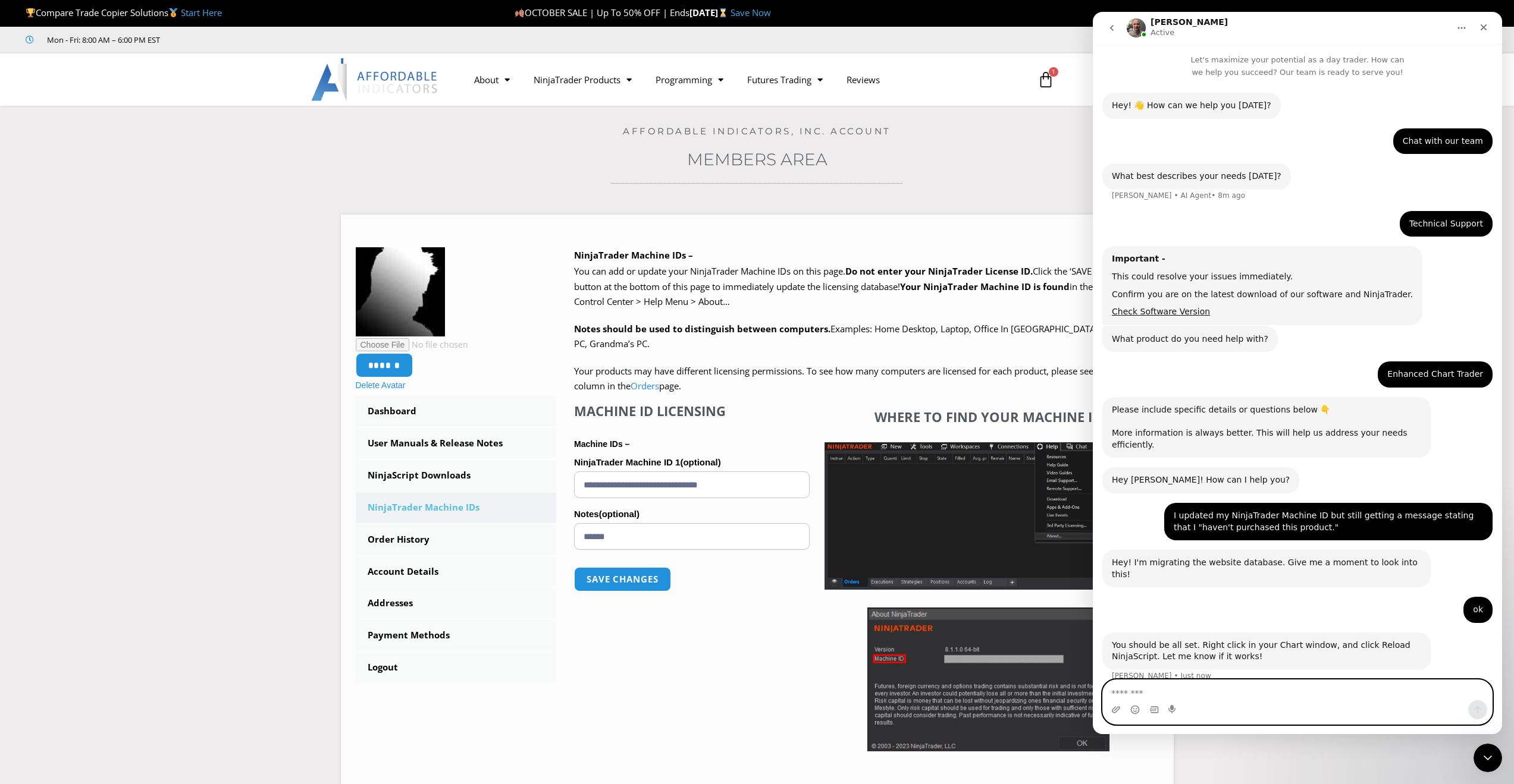
click at [1312, 690] on textarea "Message…" at bounding box center [1297, 690] width 389 height 20
type textarea "**********"
